Goal: Information Seeking & Learning: Find specific fact

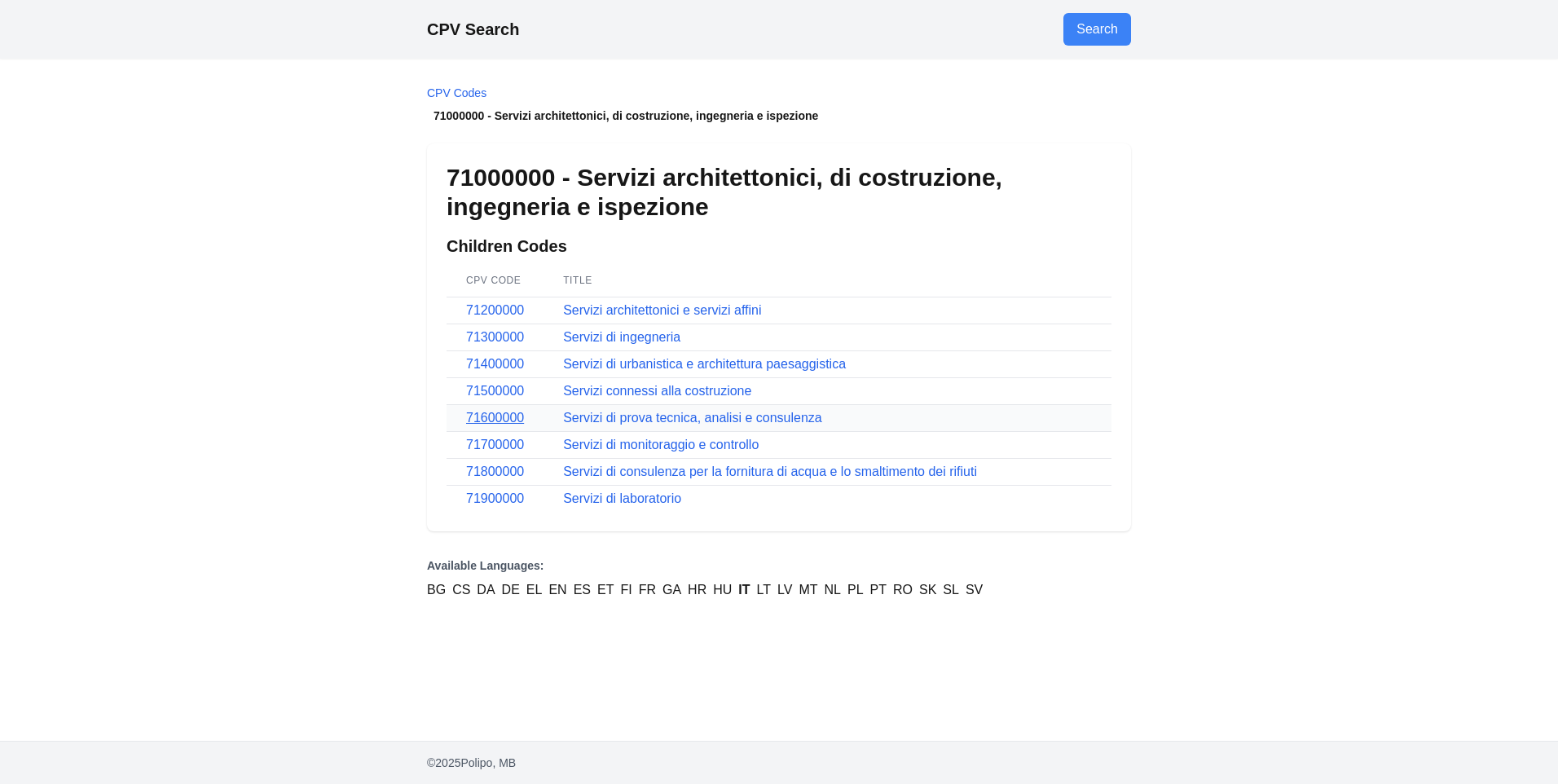
click at [511, 417] on link "71600000" at bounding box center [495, 417] width 58 height 14
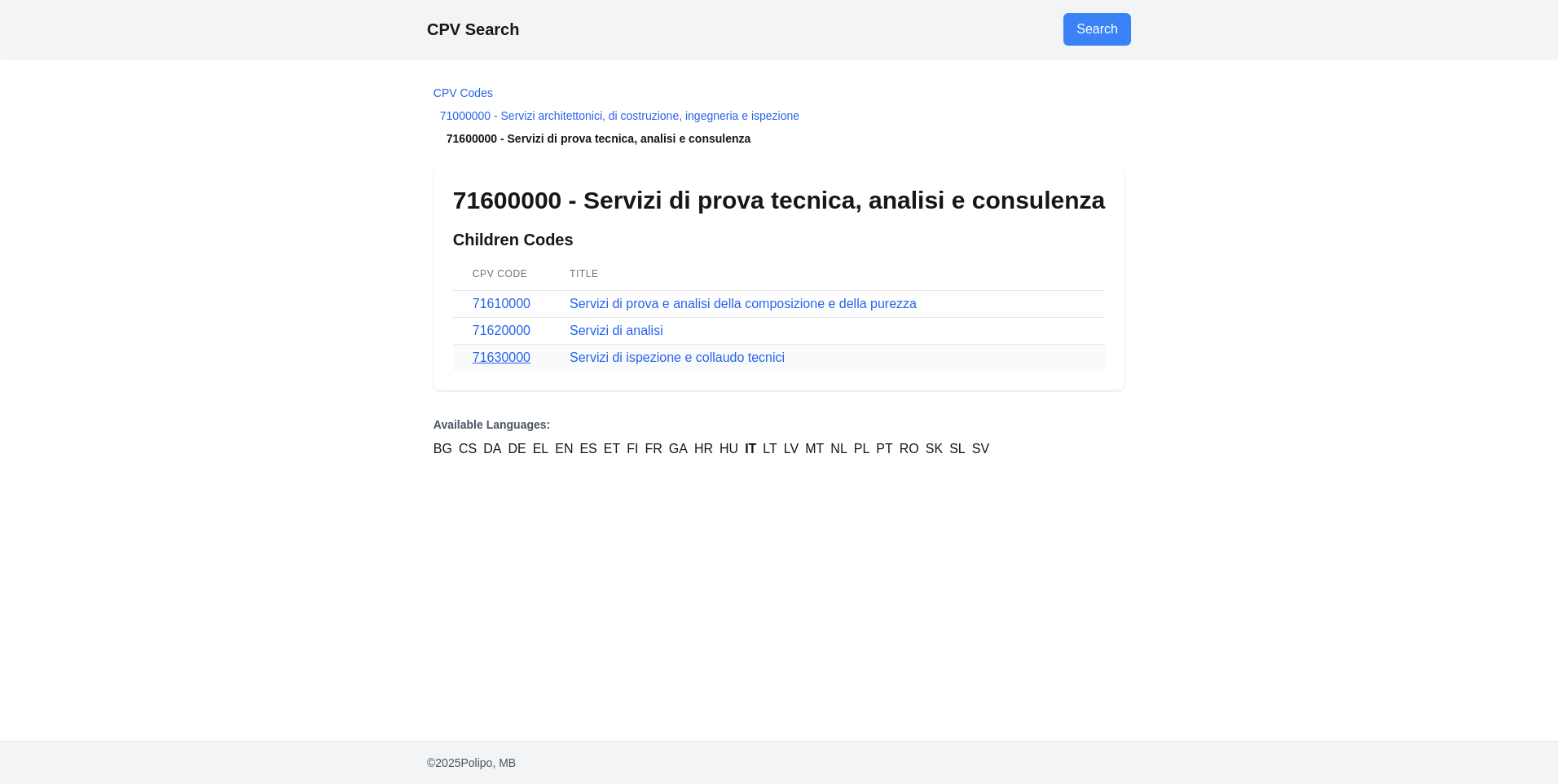
click at [510, 354] on link "71630000" at bounding box center [501, 357] width 58 height 14
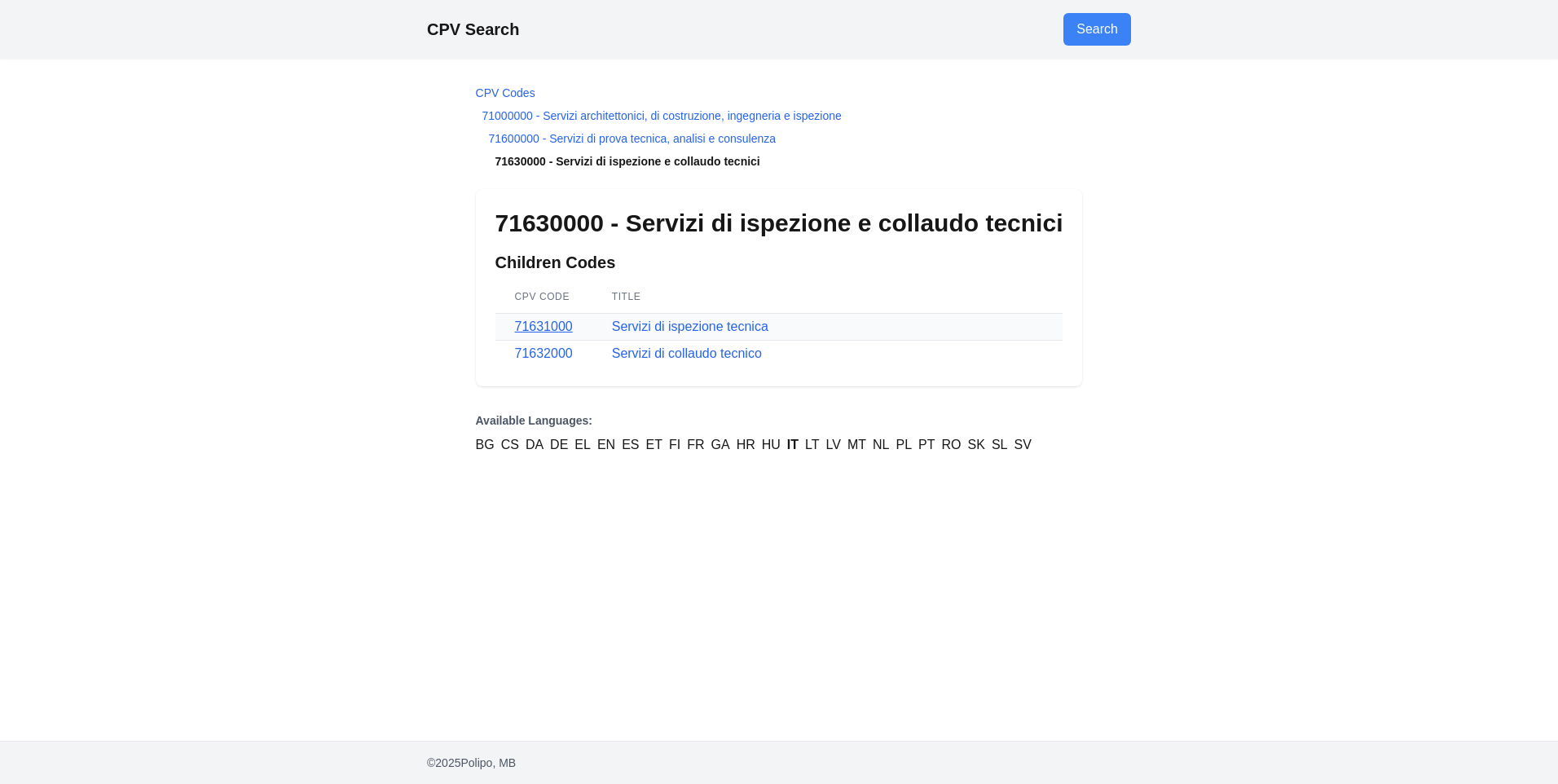
click at [556, 327] on link "71631000" at bounding box center [543, 326] width 58 height 14
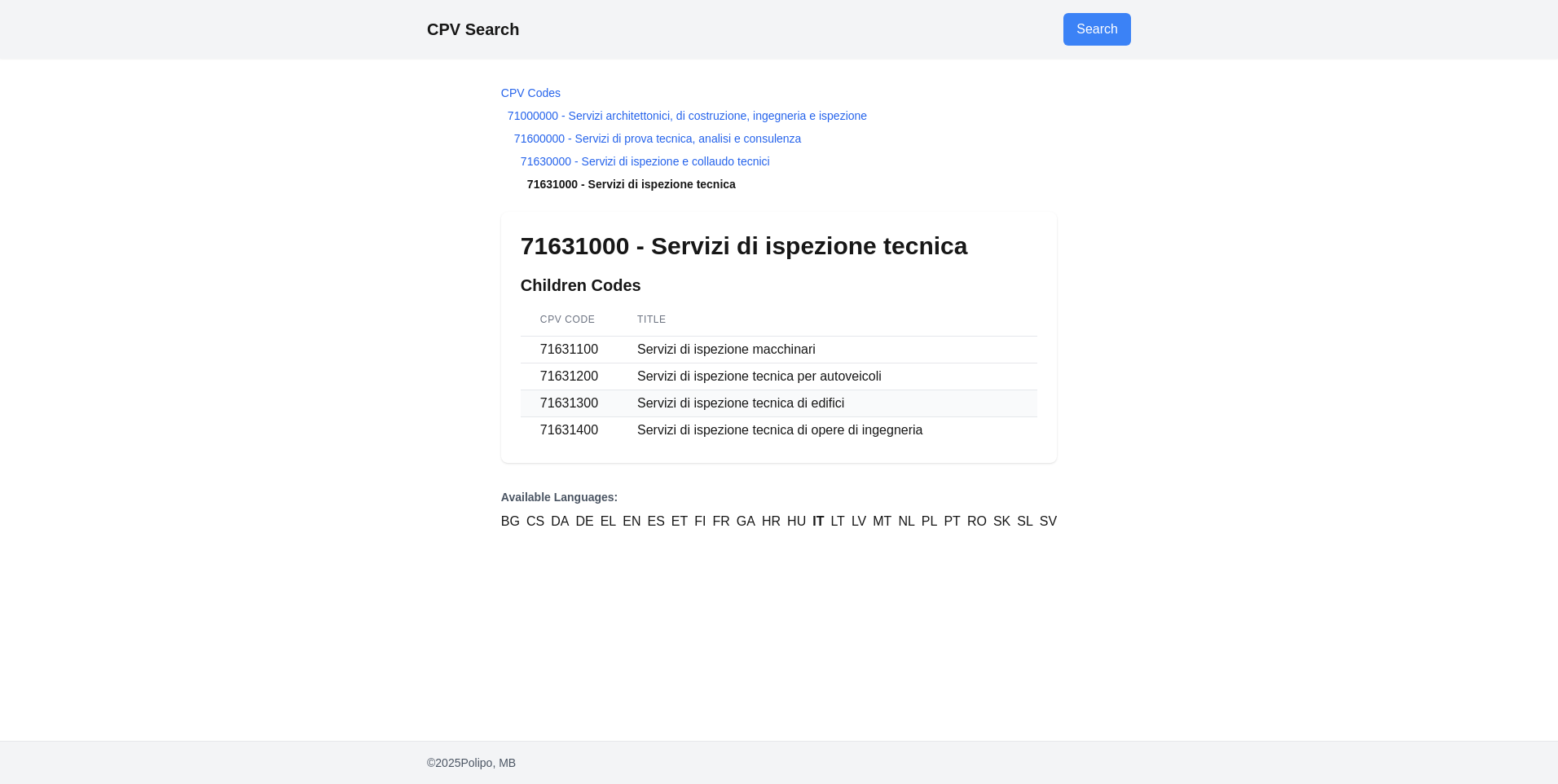
click at [567, 403] on td "71631300" at bounding box center [569, 404] width 97 height 27
click at [548, 400] on td "71631300" at bounding box center [569, 404] width 97 height 27
drag, startPoint x: 548, startPoint y: 400, endPoint x: 557, endPoint y: 402, distance: 9.2
copy td "71631300"
